Goal: Check status

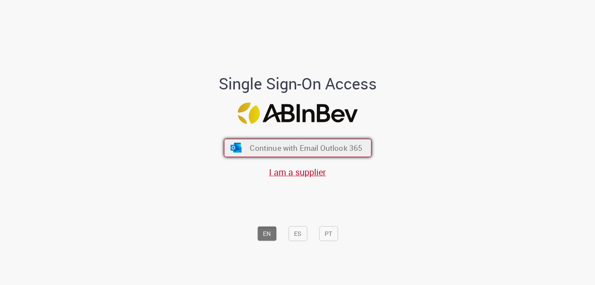
click at [280, 148] on span "Continue with Email Outlook 365" at bounding box center [306, 148] width 113 height 10
